Goal: Complete application form

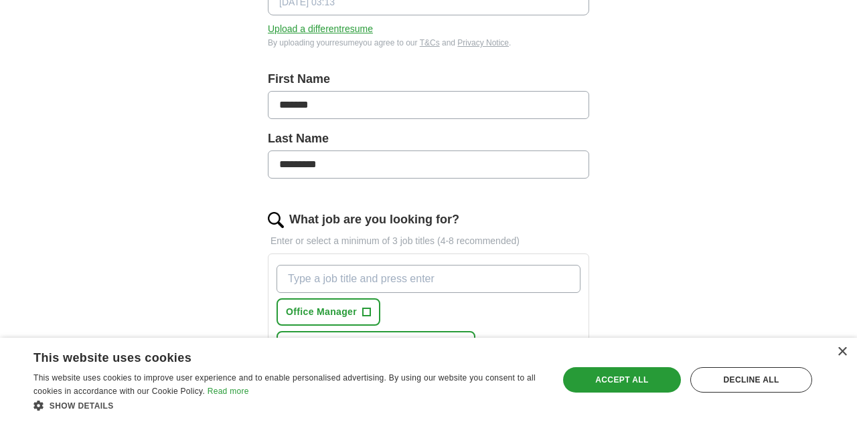
scroll to position [240, 0]
click at [838, 352] on div "×" at bounding box center [841, 352] width 10 height 10
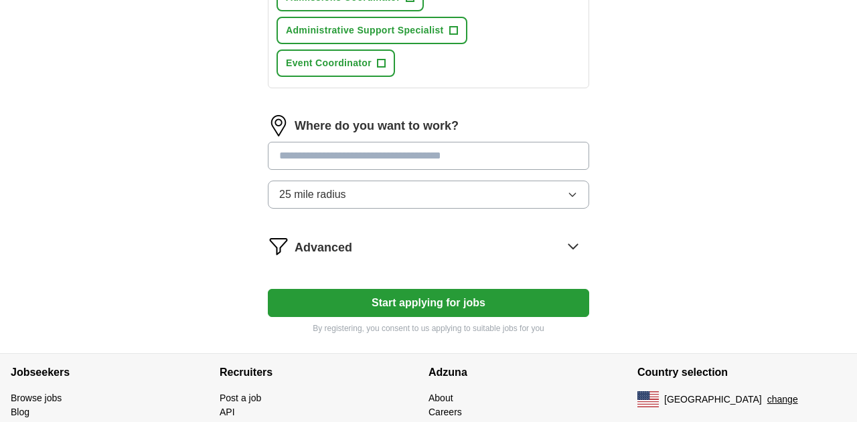
scroll to position [830, 0]
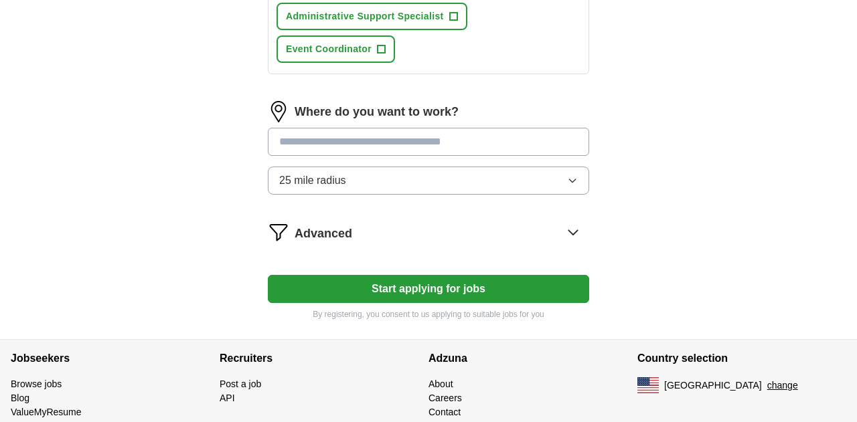
click at [537, 132] on input at bounding box center [428, 142] width 321 height 28
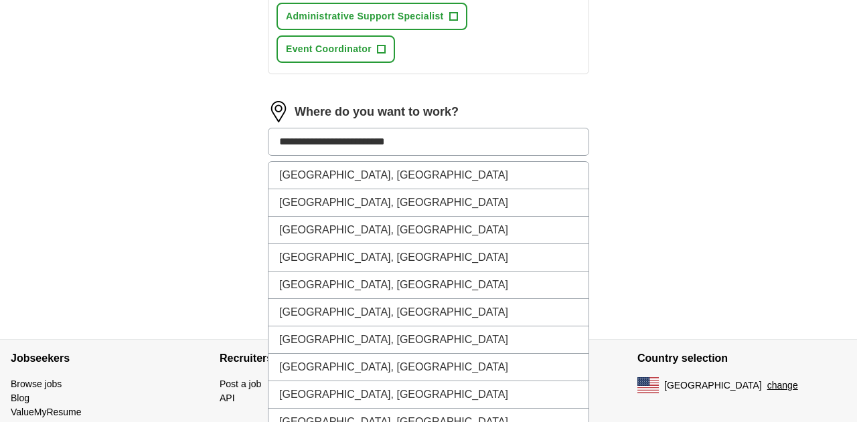
type input "**********"
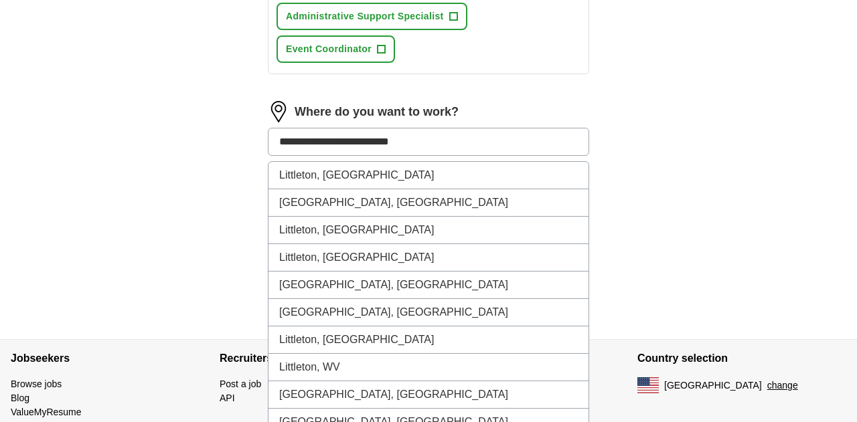
click at [462, 177] on li "Littleton, [GEOGRAPHIC_DATA]" at bounding box center [428, 175] width 320 height 27
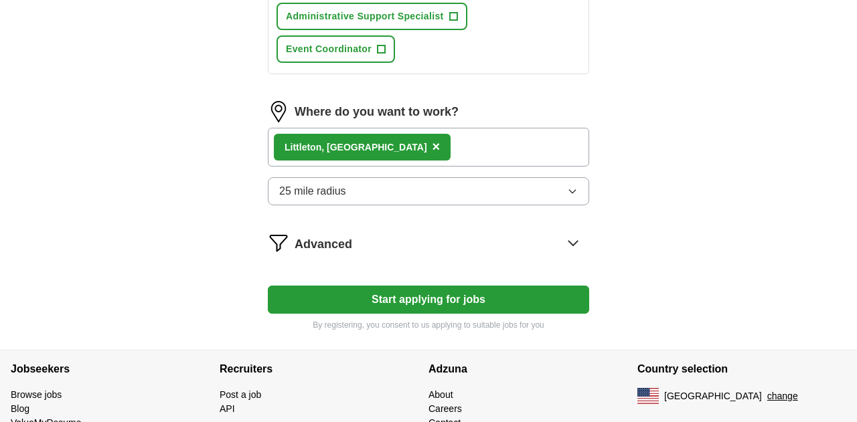
click at [478, 150] on div "Littleton, [GEOGRAPHIC_DATA] ×" at bounding box center [428, 147] width 321 height 39
click at [458, 158] on div "Littleton, [GEOGRAPHIC_DATA] ×" at bounding box center [428, 147] width 321 height 39
click at [454, 149] on div "Littleton, [GEOGRAPHIC_DATA] ×" at bounding box center [428, 147] width 321 height 39
click at [452, 152] on div "Littleton, [GEOGRAPHIC_DATA] ×" at bounding box center [428, 147] width 321 height 39
click at [450, 151] on div "Littleton, [GEOGRAPHIC_DATA] ×" at bounding box center [428, 147] width 321 height 39
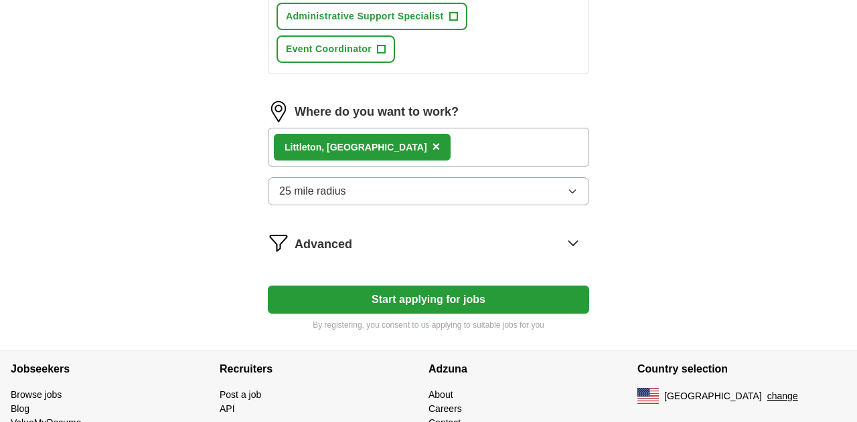
click at [432, 145] on span "×" at bounding box center [436, 146] width 8 height 15
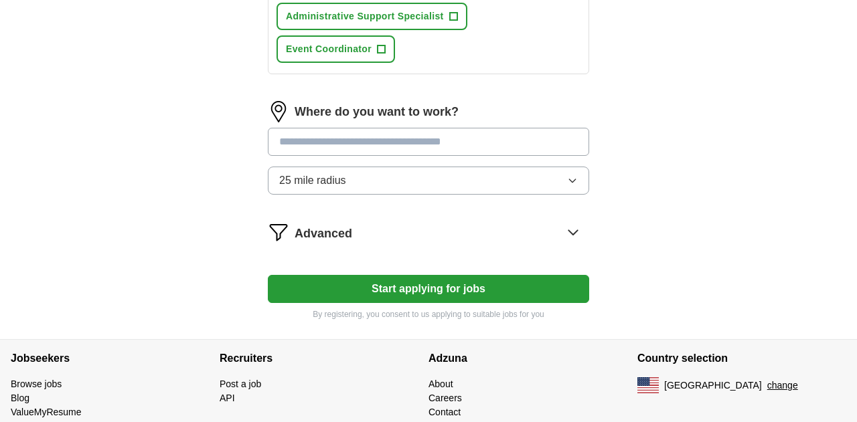
click at [462, 149] on input at bounding box center [428, 142] width 321 height 28
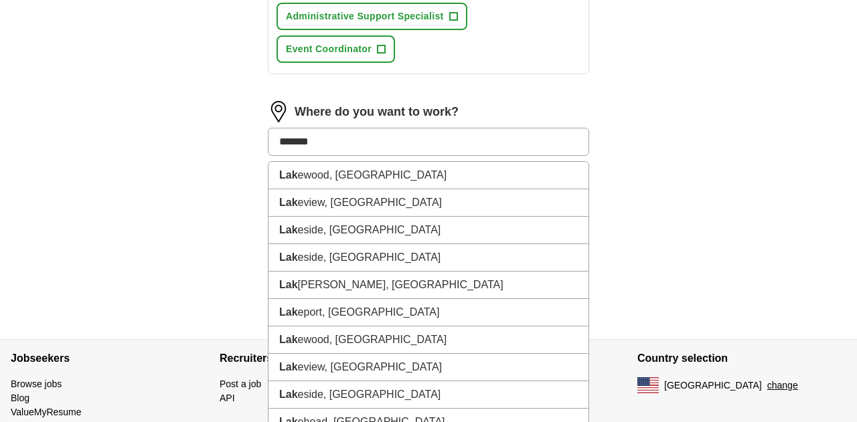
type input "********"
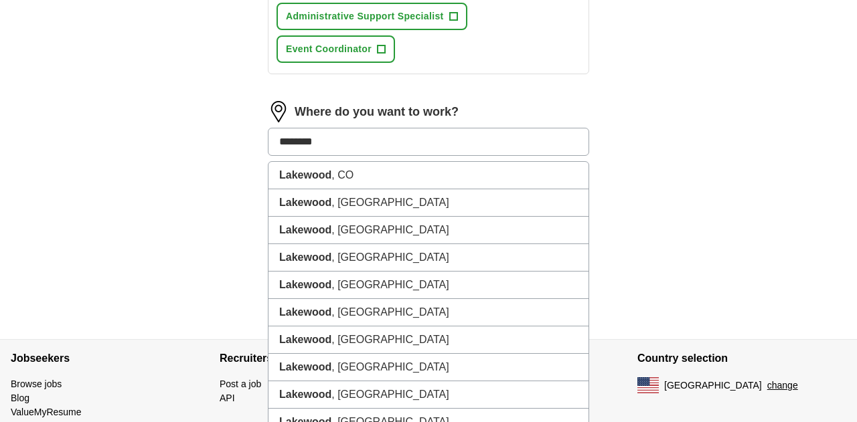
click at [407, 177] on li "[GEOGRAPHIC_DATA] , [GEOGRAPHIC_DATA]" at bounding box center [428, 175] width 320 height 27
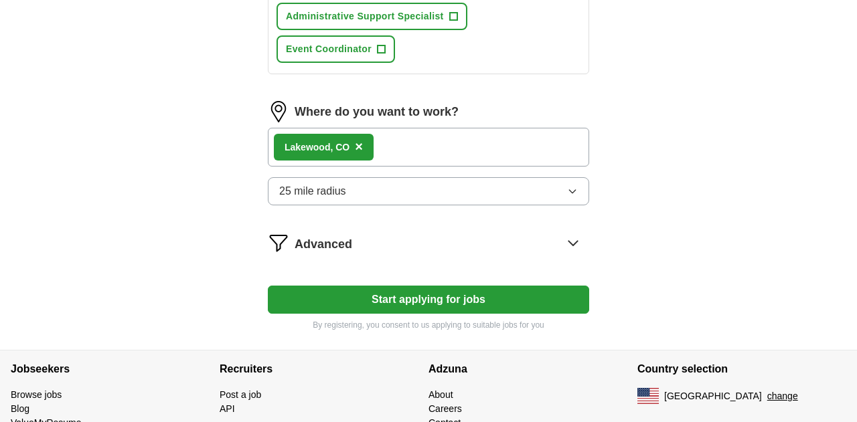
click at [578, 236] on icon at bounding box center [572, 242] width 21 height 21
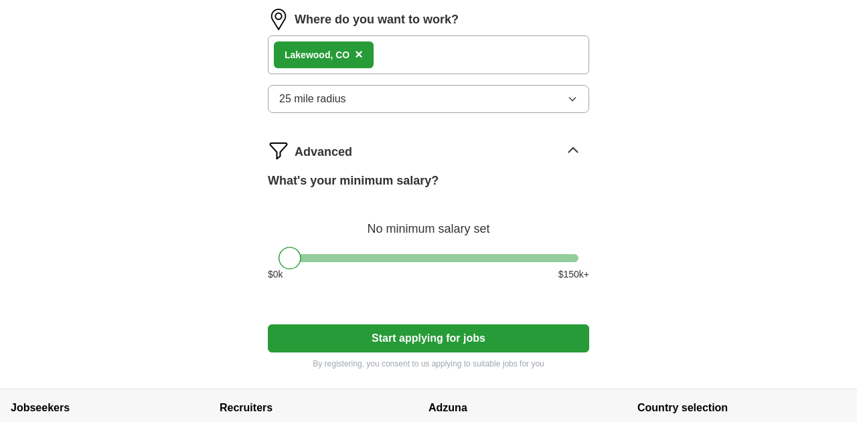
scroll to position [924, 0]
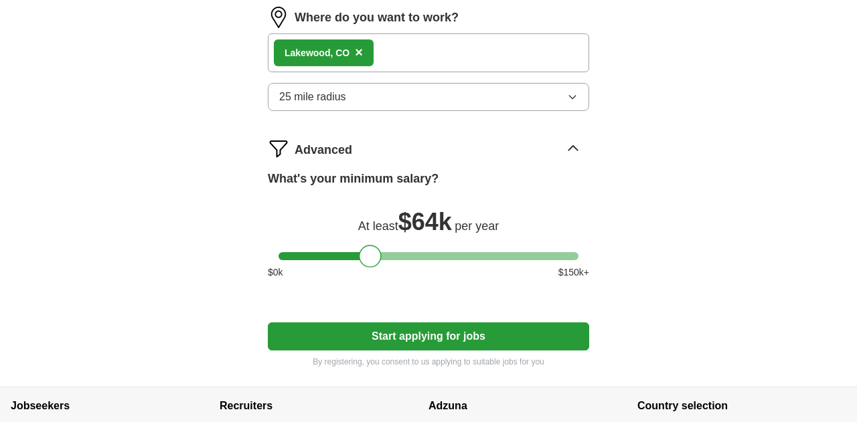
click at [499, 328] on button "Start applying for jobs" at bounding box center [428, 337] width 321 height 28
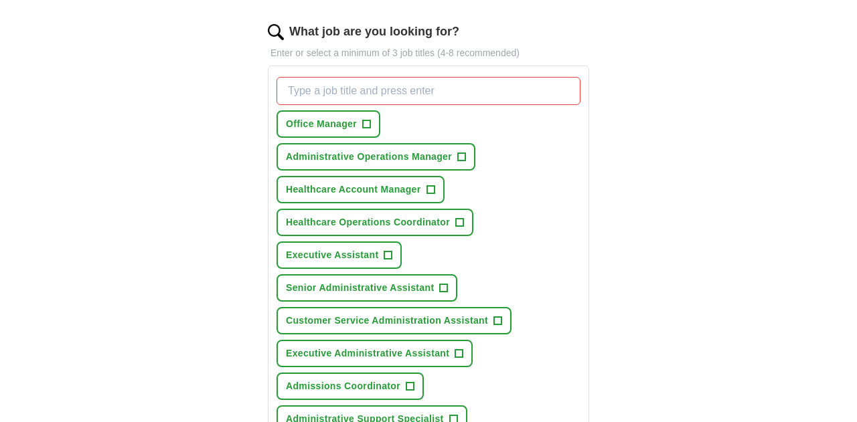
scroll to position [428, 0]
click at [411, 222] on span "Healthcare Operations Coordinator" at bounding box center [368, 222] width 164 height 14
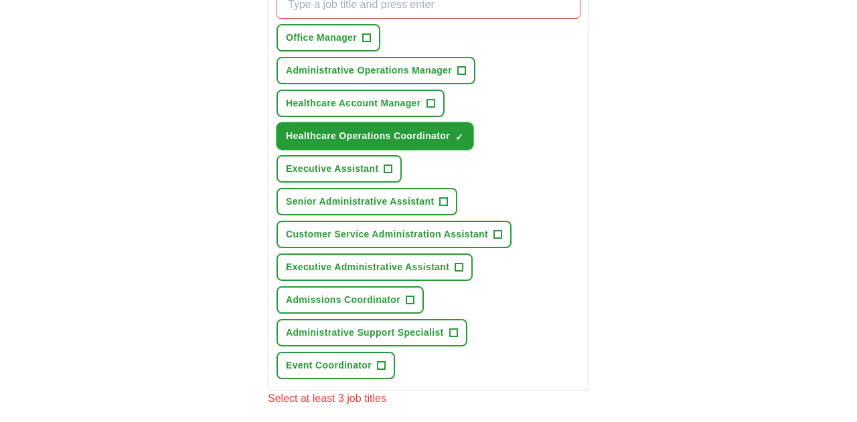
scroll to position [516, 0]
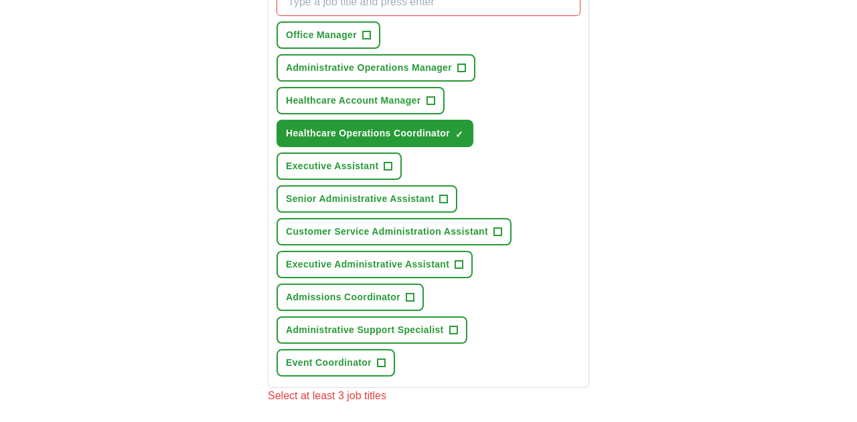
click at [484, 236] on span "Customer Service Administration Assistant" at bounding box center [387, 232] width 202 height 14
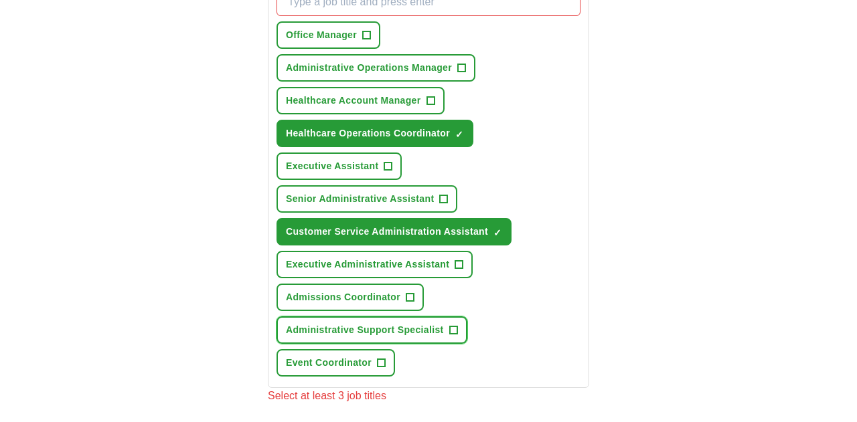
click at [450, 327] on button "Administrative Support Specialist +" at bounding box center [371, 330] width 191 height 27
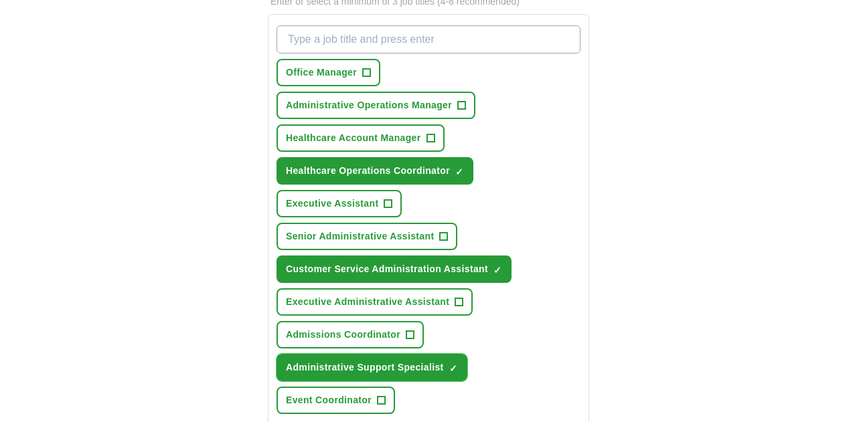
scroll to position [478, 0]
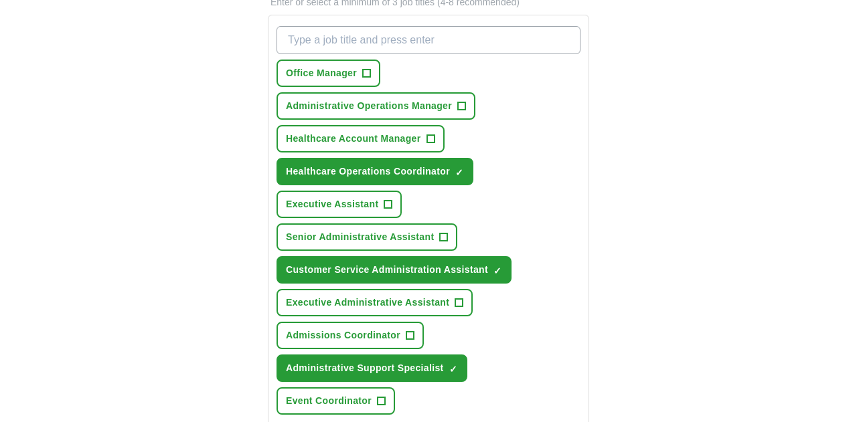
click at [436, 310] on button "Executive Administrative Assistant +" at bounding box center [374, 302] width 196 height 27
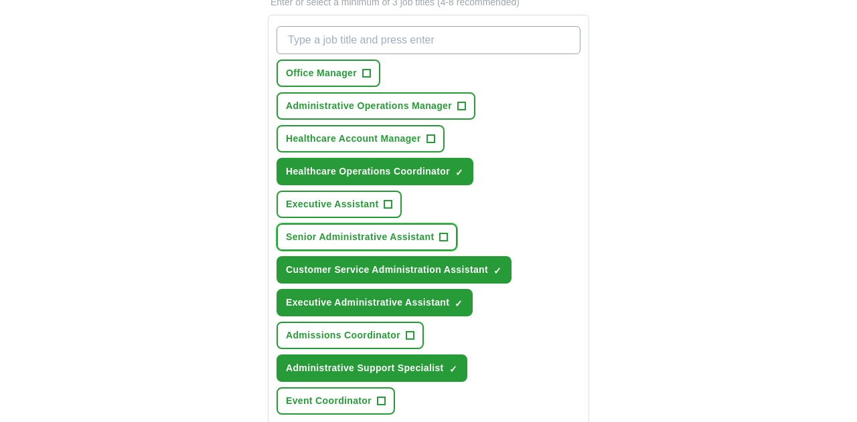
click at [422, 236] on span "Senior Administrative Assistant" at bounding box center [360, 237] width 148 height 14
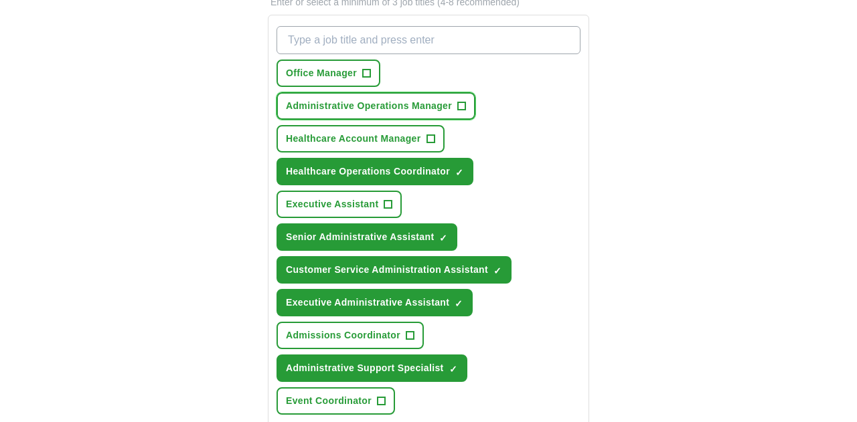
click at [423, 104] on span "Administrative Operations Manager" at bounding box center [369, 106] width 166 height 14
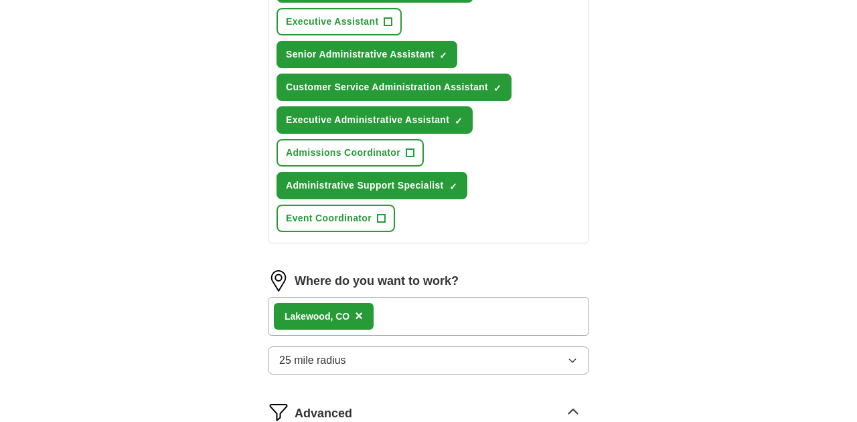
scroll to position [669, 0]
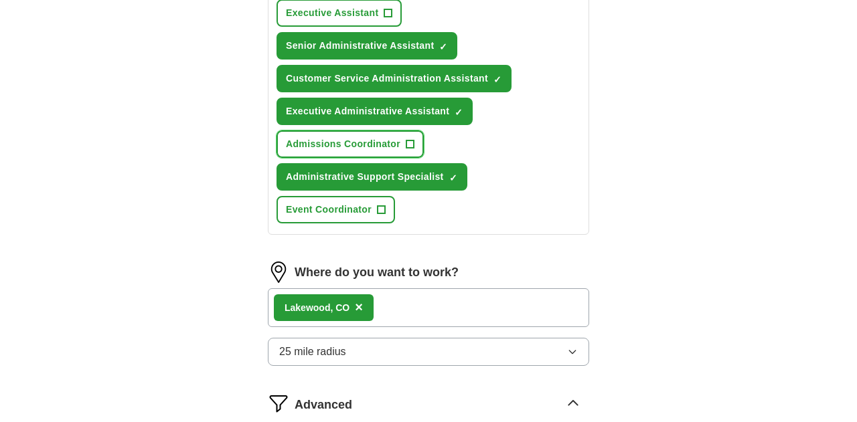
click at [385, 145] on span "Admissions Coordinator" at bounding box center [343, 144] width 114 height 14
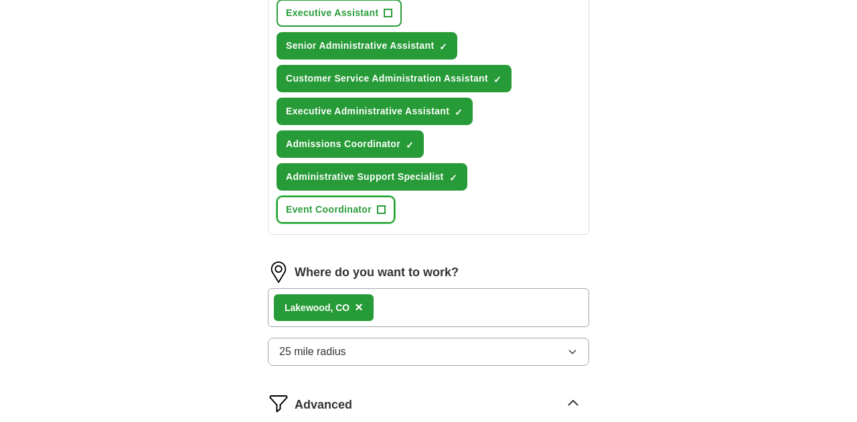
click at [370, 212] on span "Event Coordinator" at bounding box center [329, 210] width 86 height 14
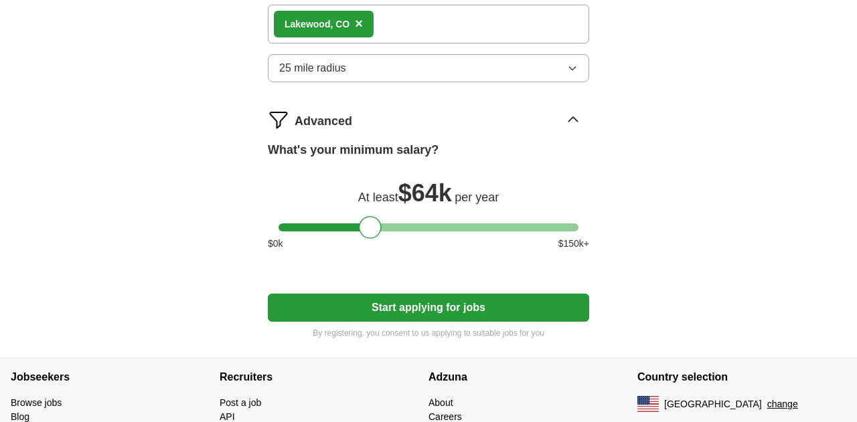
click at [545, 317] on button "Start applying for jobs" at bounding box center [428, 308] width 321 height 28
select select "**"
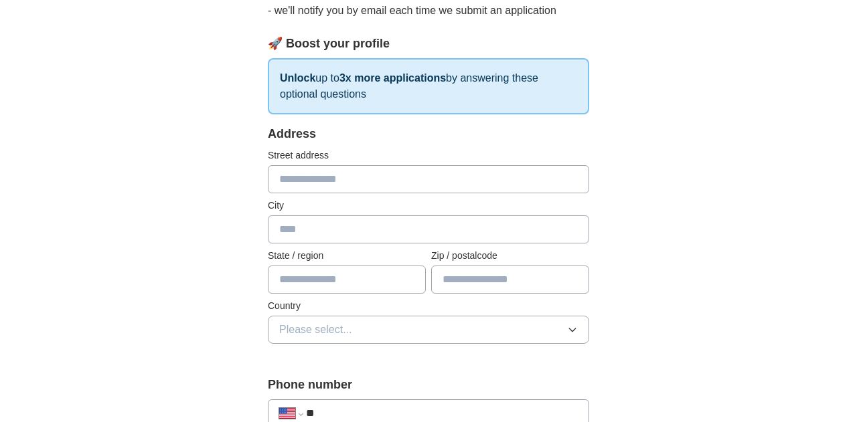
scroll to position [167, 0]
click at [535, 177] on input "text" at bounding box center [428, 179] width 321 height 28
type input "**********"
type input "********"
type input "**"
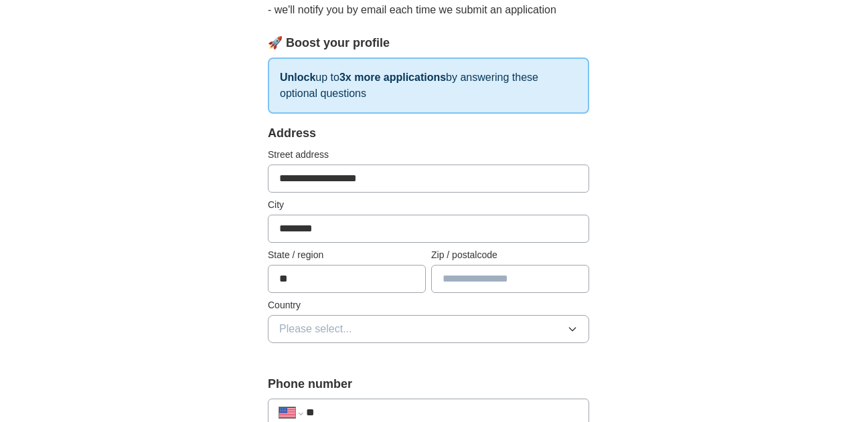
type input "*****"
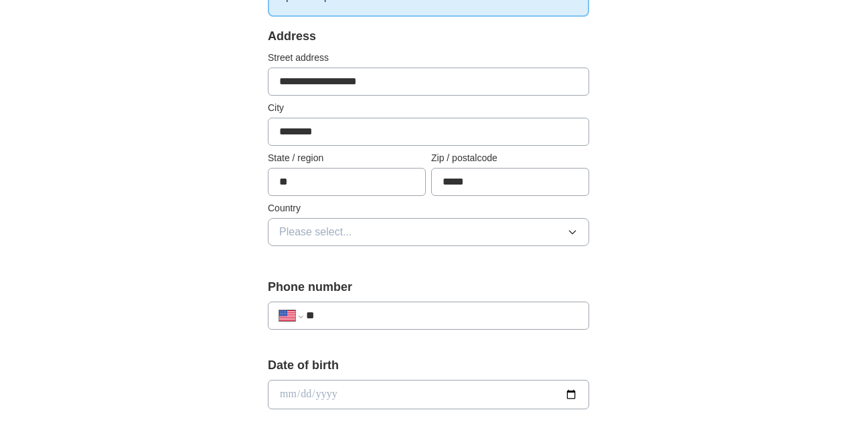
scroll to position [265, 0]
click at [551, 238] on button "Please select..." at bounding box center [428, 231] width 321 height 28
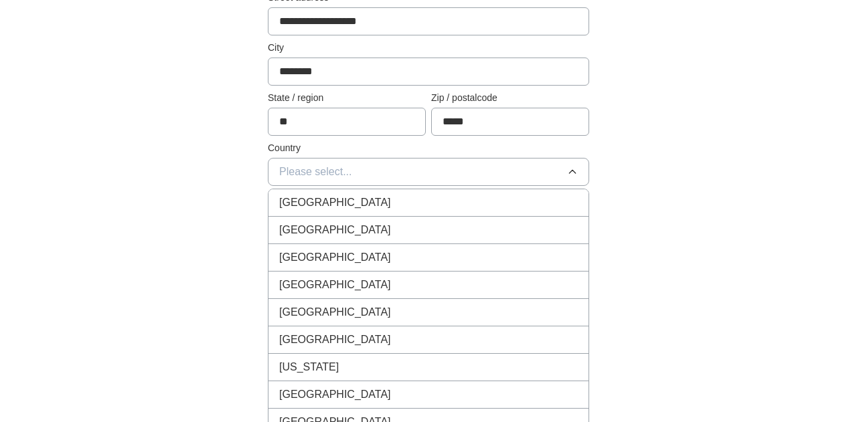
scroll to position [325, 0]
click at [548, 236] on div "[GEOGRAPHIC_DATA]" at bounding box center [428, 230] width 298 height 16
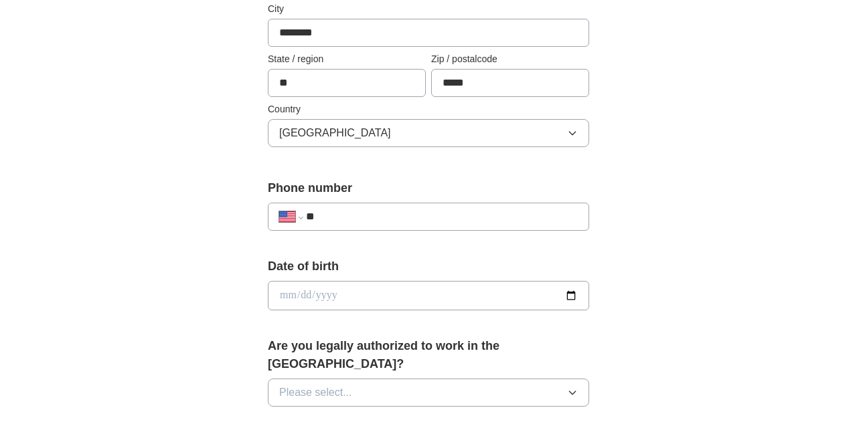
scroll to position [365, 0]
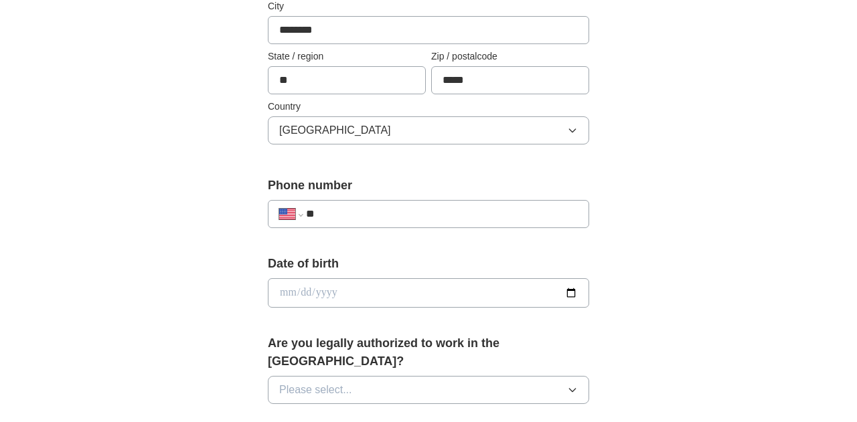
click at [546, 219] on input "**" at bounding box center [442, 214] width 272 height 16
type input "**********"
click at [521, 290] on input "date" at bounding box center [428, 292] width 321 height 29
type input "**********"
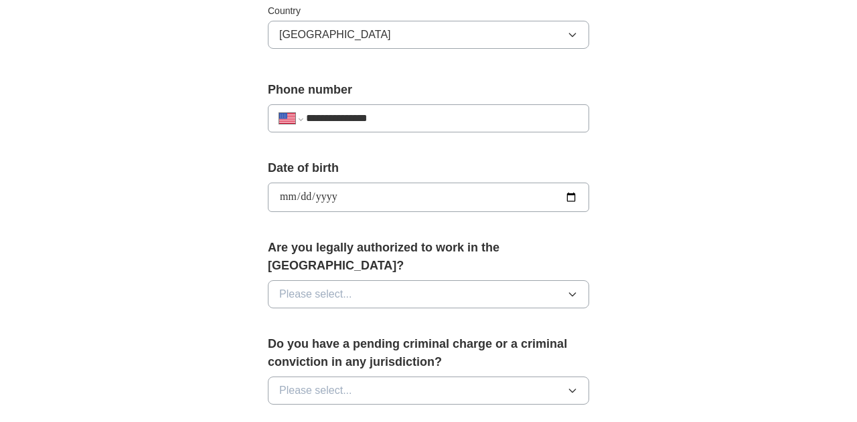
scroll to position [478, 0]
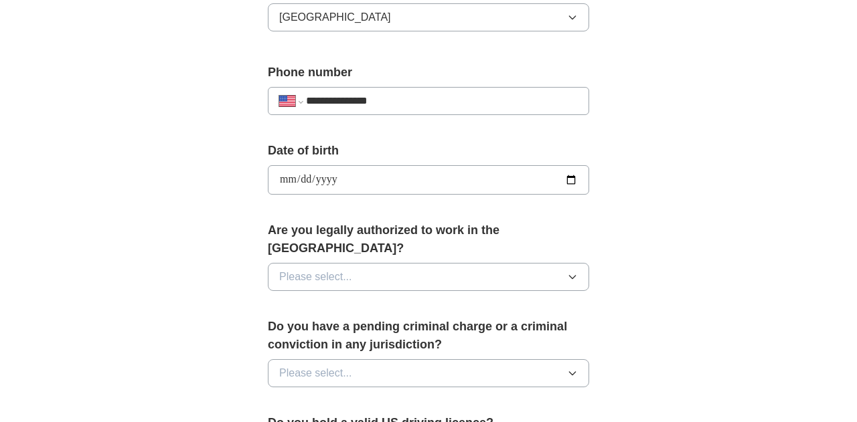
click at [561, 269] on button "Please select..." at bounding box center [428, 277] width 321 height 28
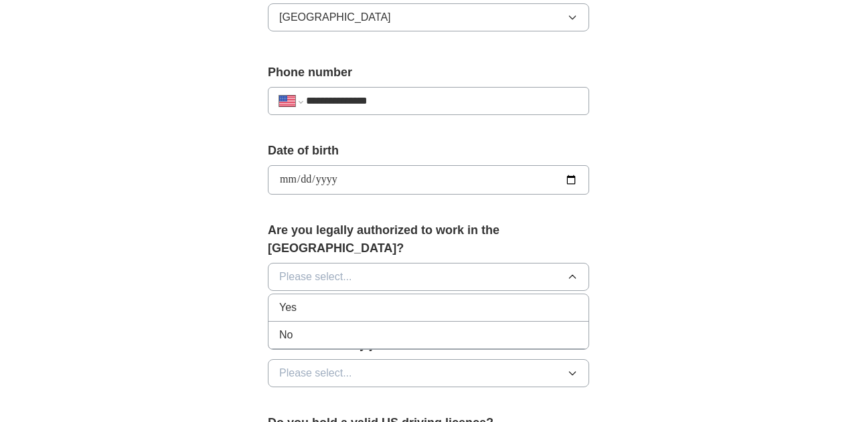
click at [550, 298] on li "Yes" at bounding box center [428, 307] width 320 height 27
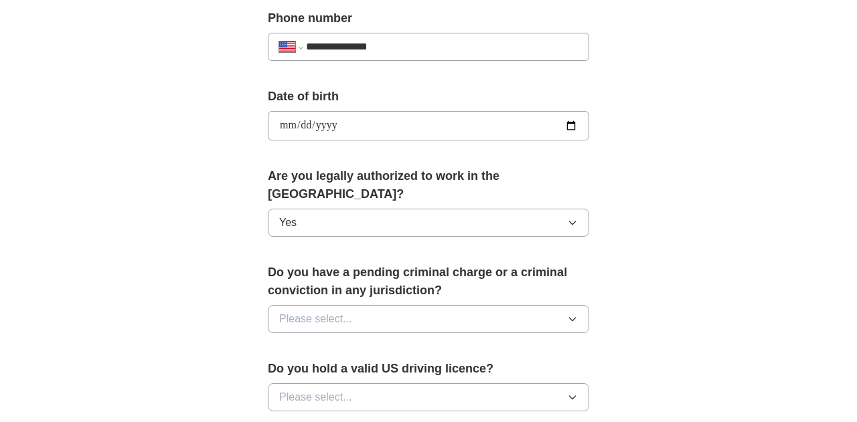
scroll to position [540, 0]
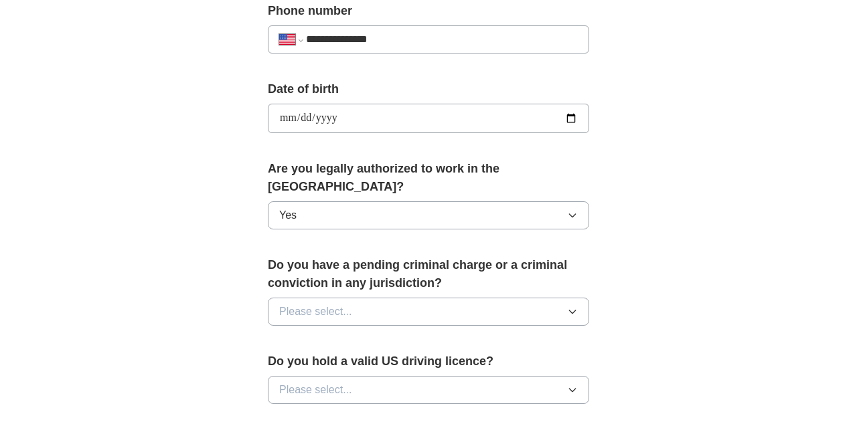
click at [544, 298] on button "Please select..." at bounding box center [428, 312] width 321 height 28
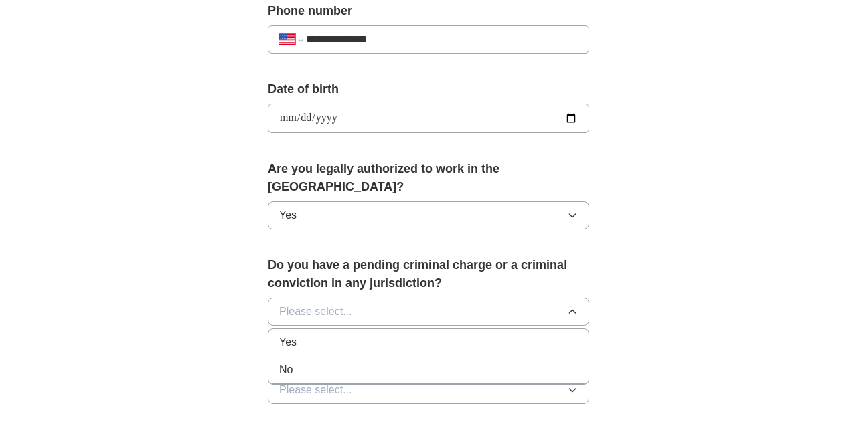
click at [535, 362] on div "No" at bounding box center [428, 370] width 298 height 16
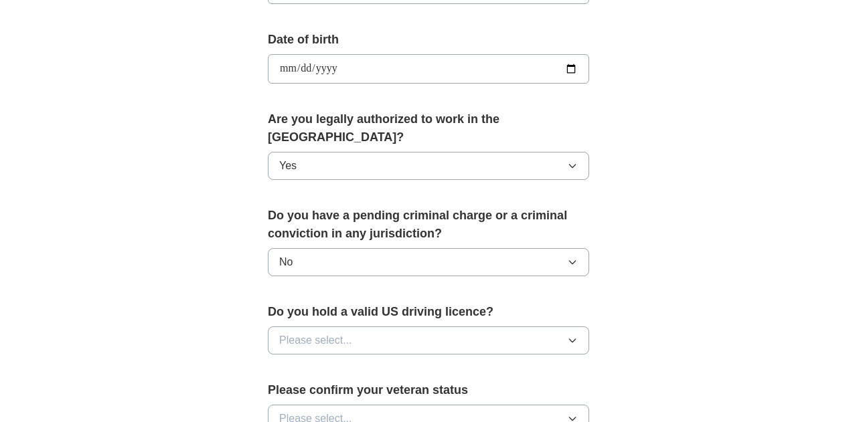
scroll to position [591, 0]
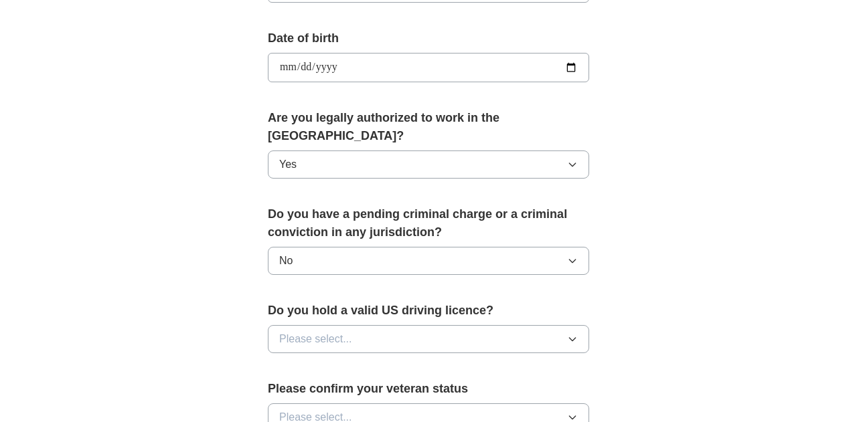
click at [555, 327] on button "Please select..." at bounding box center [428, 339] width 321 height 28
click at [543, 362] on div "Yes" at bounding box center [428, 370] width 298 height 16
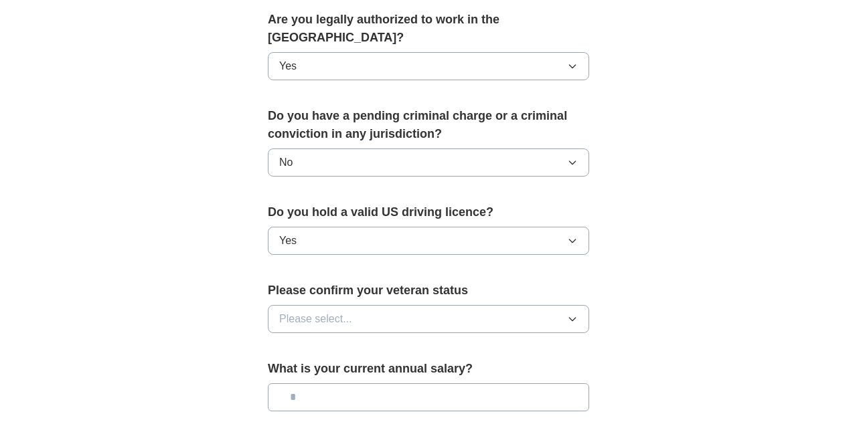
scroll to position [691, 0]
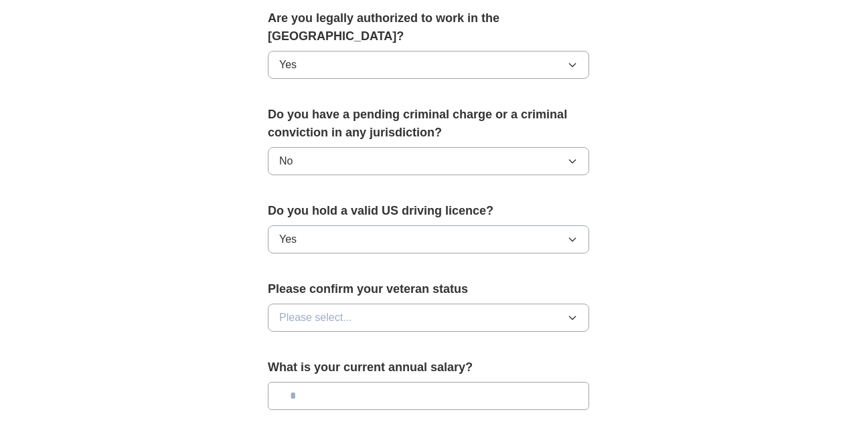
click at [544, 304] on button "Please select..." at bounding box center [428, 318] width 321 height 28
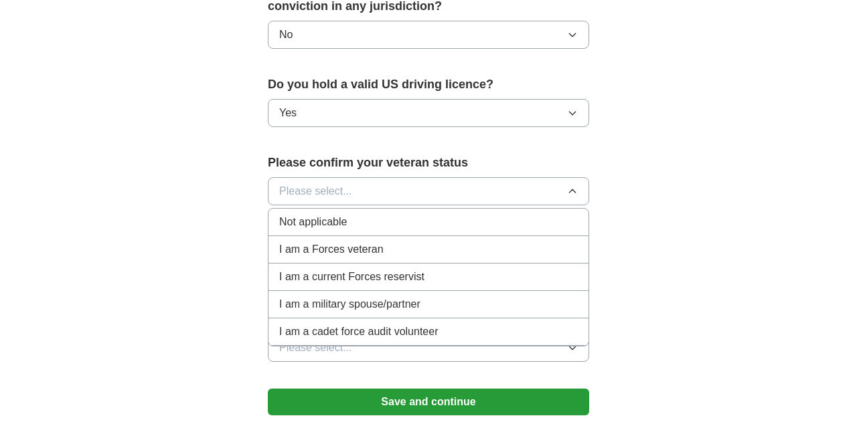
scroll to position [816, 0]
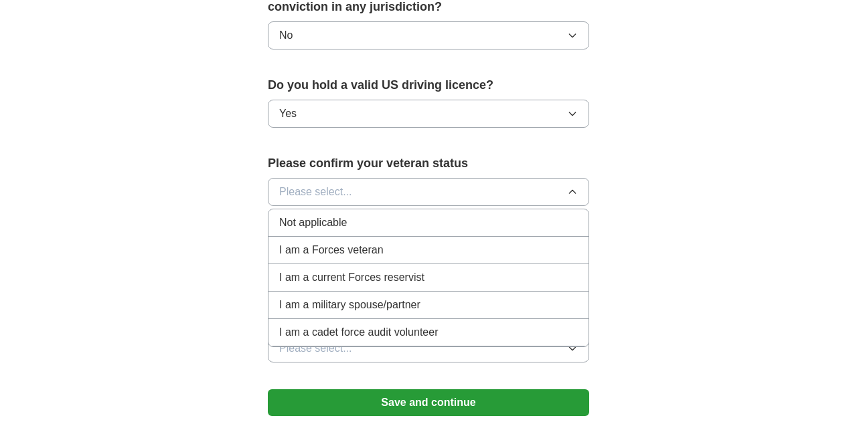
click at [533, 215] on div "Not applicable" at bounding box center [428, 223] width 298 height 16
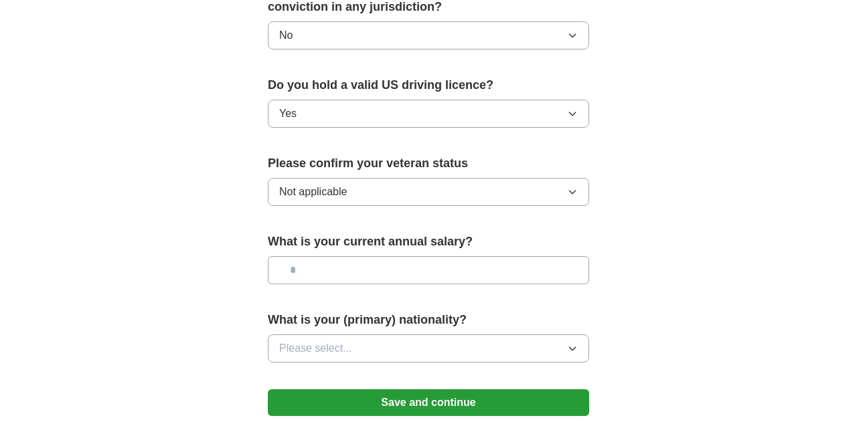
click at [555, 256] on input "text" at bounding box center [428, 270] width 321 height 28
type input "*******"
click at [551, 335] on button "Please select..." at bounding box center [428, 349] width 321 height 28
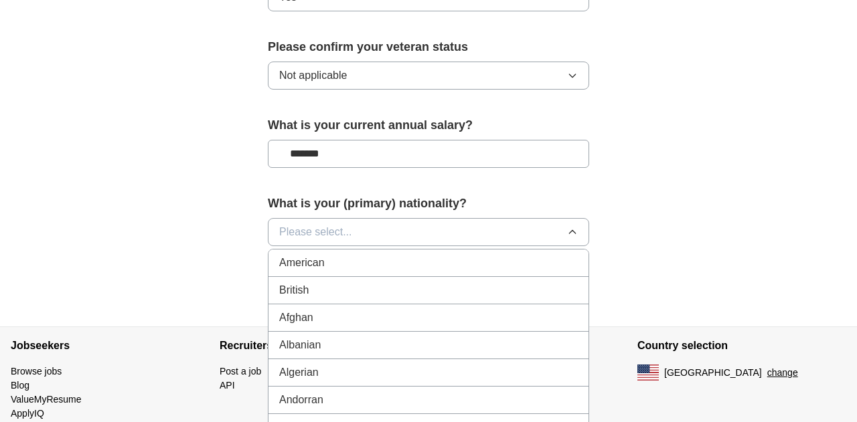
scroll to position [956, 0]
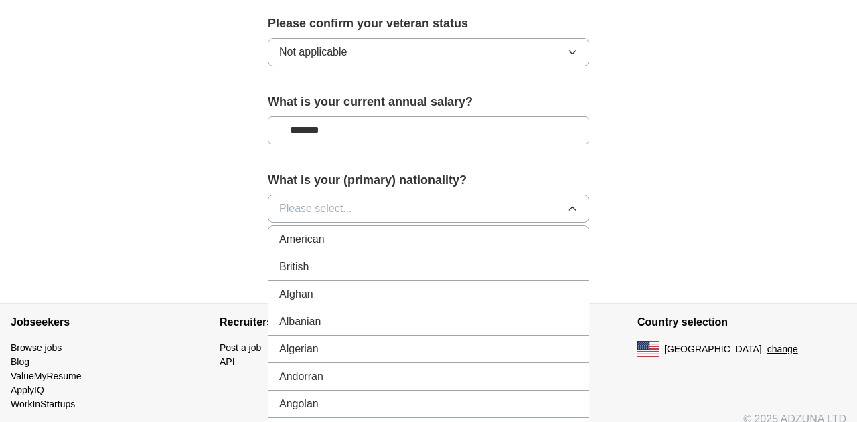
click at [559, 202] on button "Please select..." at bounding box center [428, 209] width 321 height 28
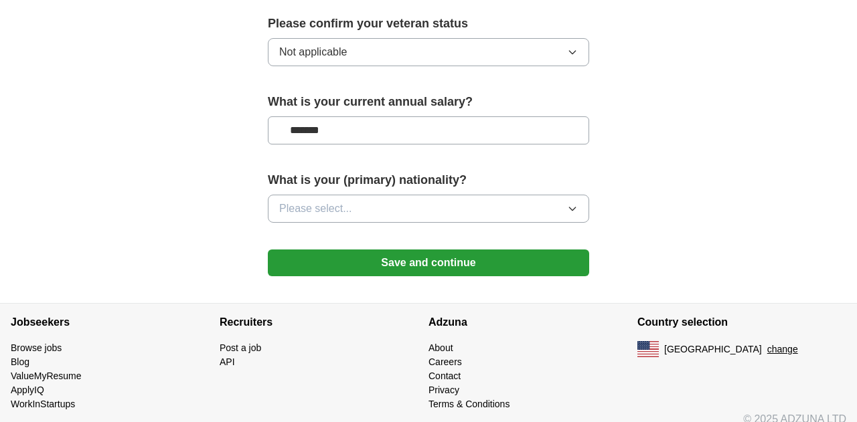
scroll to position [954, 0]
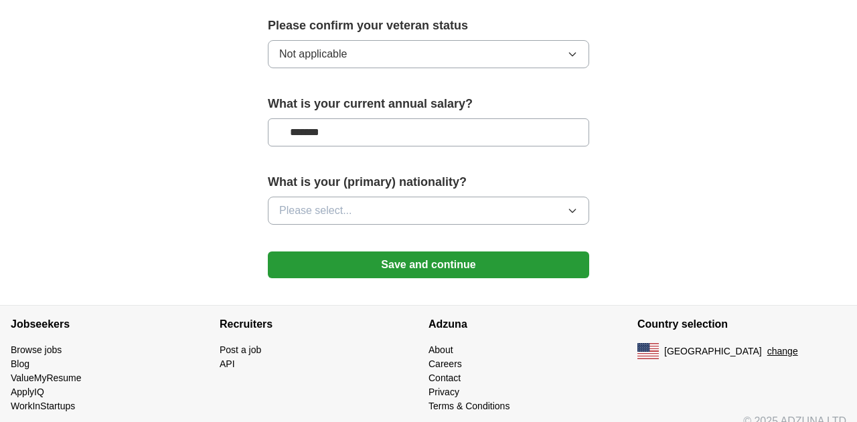
click at [542, 252] on button "Save and continue" at bounding box center [428, 265] width 321 height 27
